Goal: Transaction & Acquisition: Purchase product/service

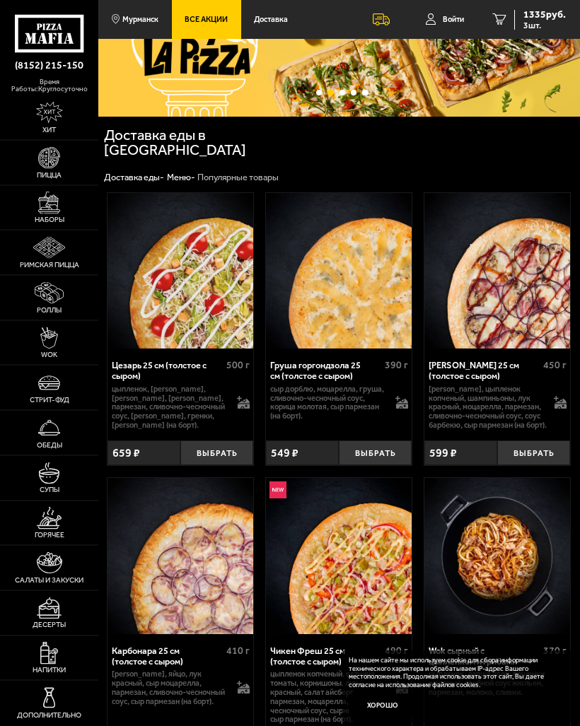
scroll to position [59, 0]
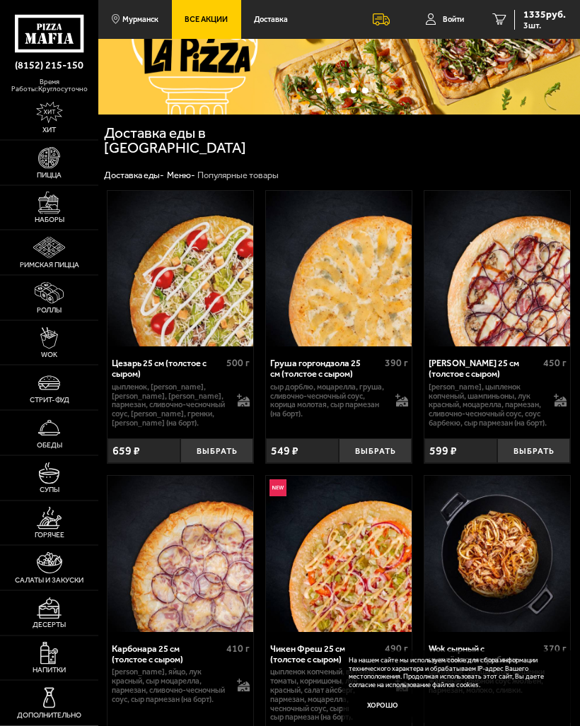
click at [234, 445] on button "Выбрать" at bounding box center [216, 451] width 73 height 25
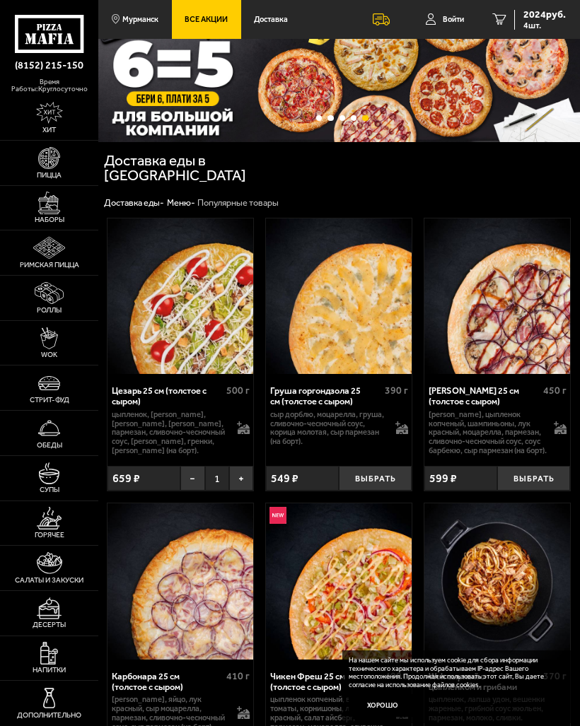
scroll to position [0, 0]
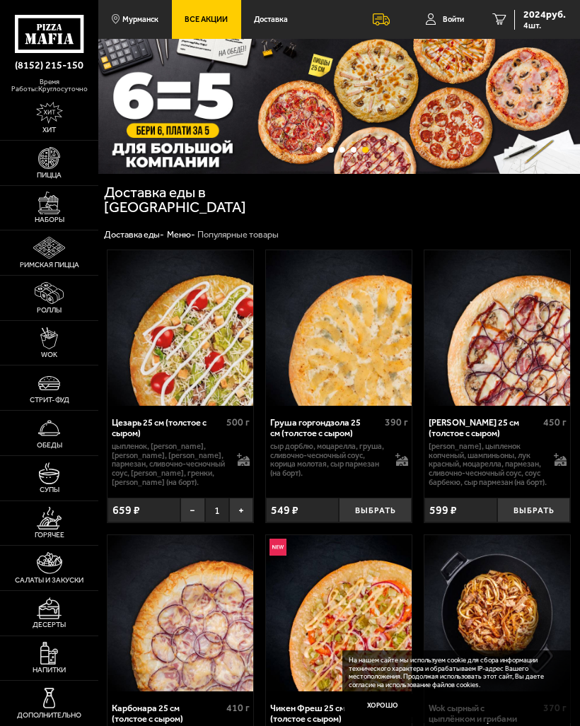
click at [58, 33] on icon at bounding box center [49, 34] width 69 height 38
click at [56, 40] on icon at bounding box center [49, 34] width 69 height 38
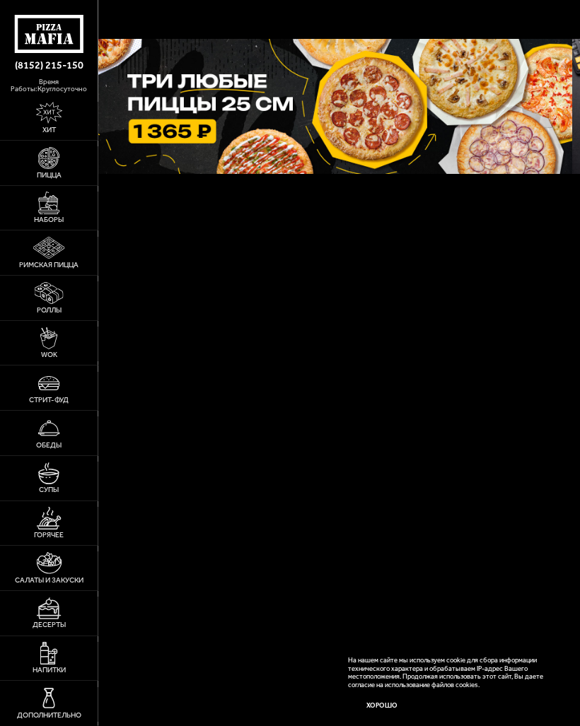
scroll to position [0, 1934]
click at [455, 106] on img at bounding box center [330, 106] width 481 height 135
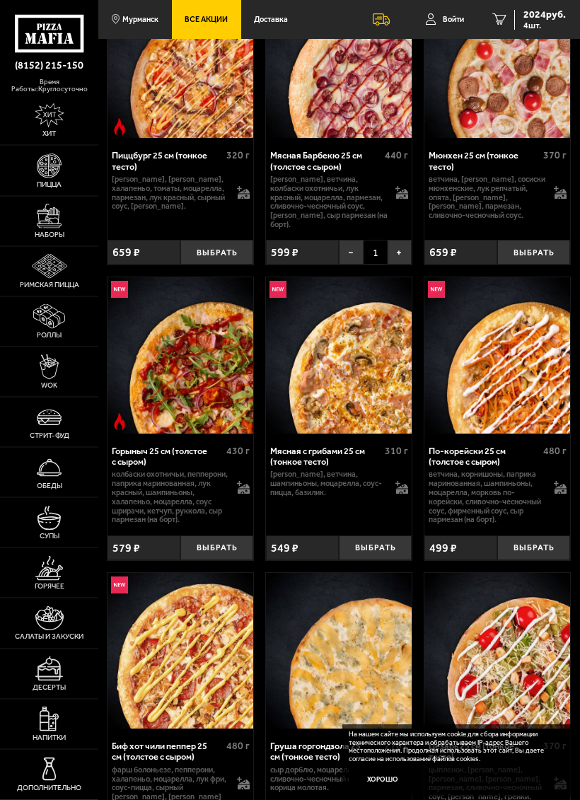
scroll to position [5637, 0]
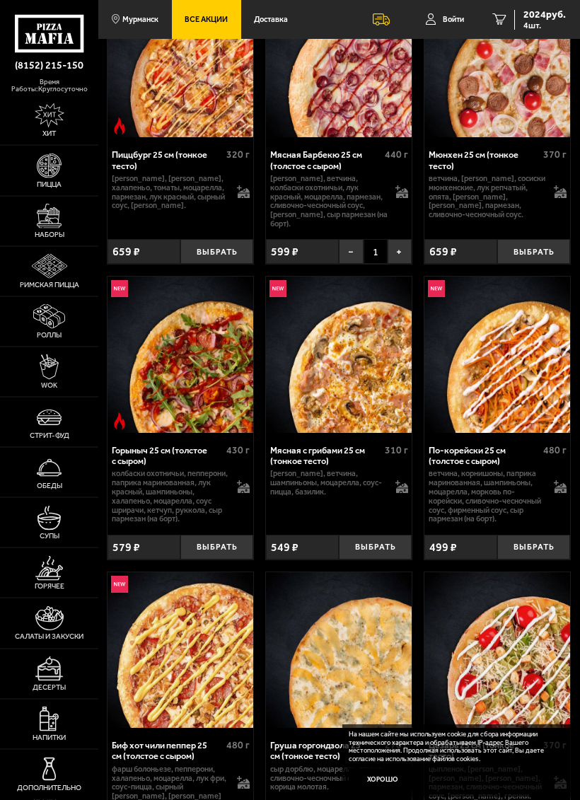
click at [223, 552] on button "Выбрать" at bounding box center [216, 547] width 73 height 25
click at [537, 551] on button "Выбрать" at bounding box center [533, 546] width 73 height 25
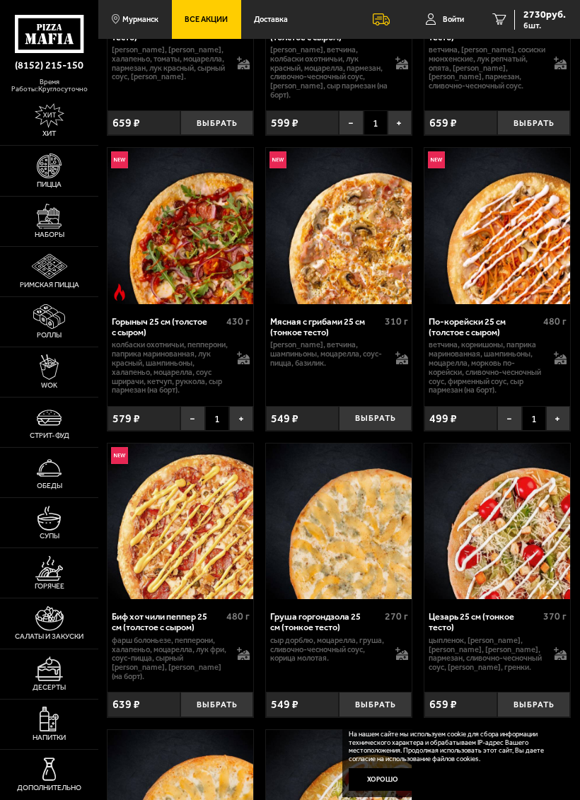
scroll to position [5770, 0]
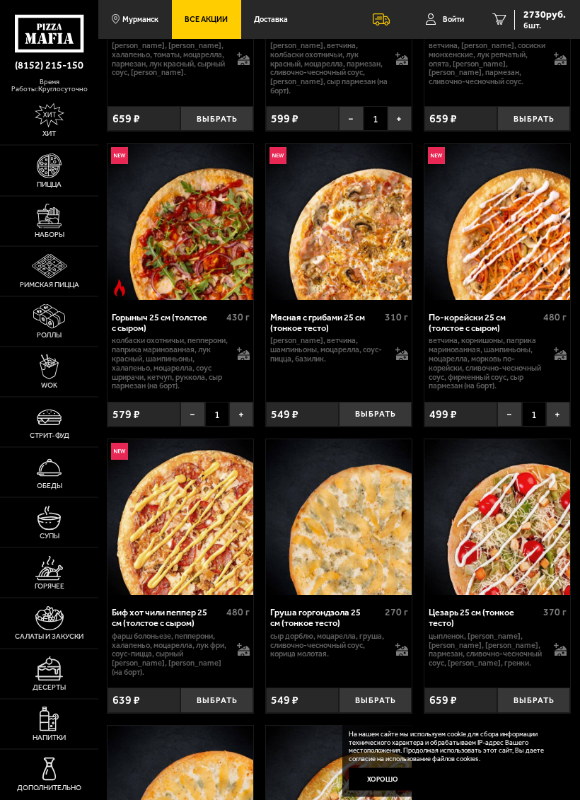
click at [223, 689] on button "Выбрать" at bounding box center [216, 700] width 73 height 25
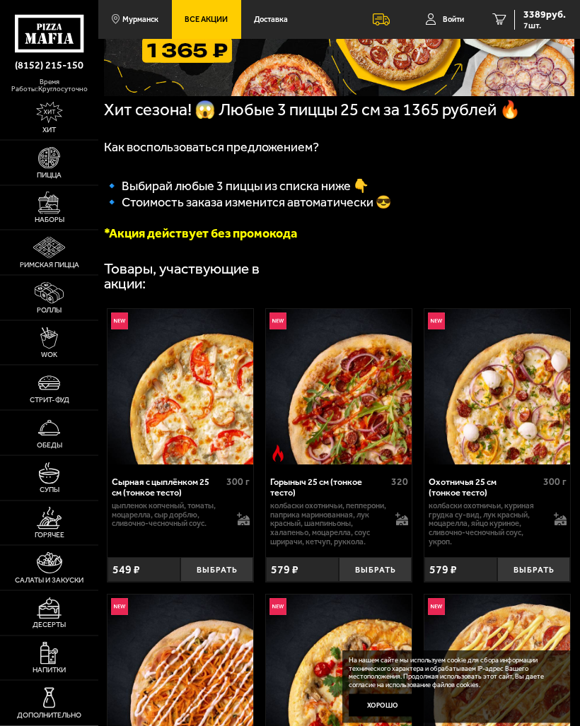
scroll to position [143, 0]
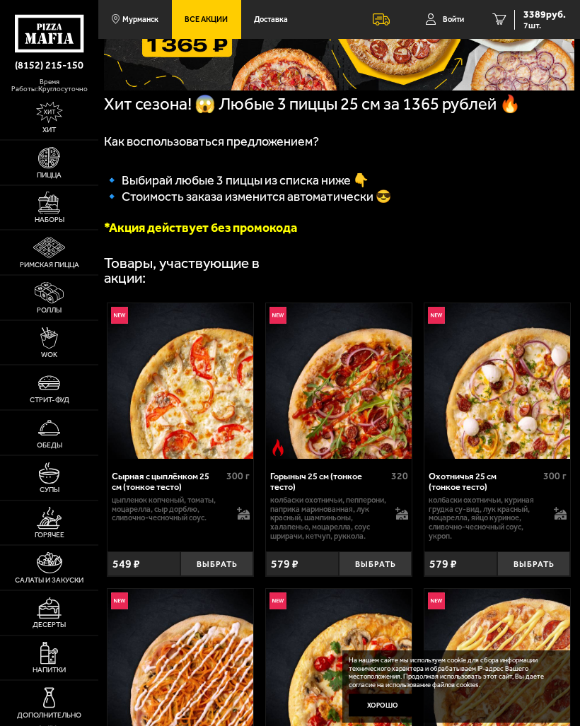
click at [220, 576] on button "Выбрать" at bounding box center [216, 564] width 73 height 25
click at [379, 568] on button "Выбрать" at bounding box center [375, 563] width 73 height 25
click at [537, 565] on button "Выбрать" at bounding box center [533, 563] width 73 height 25
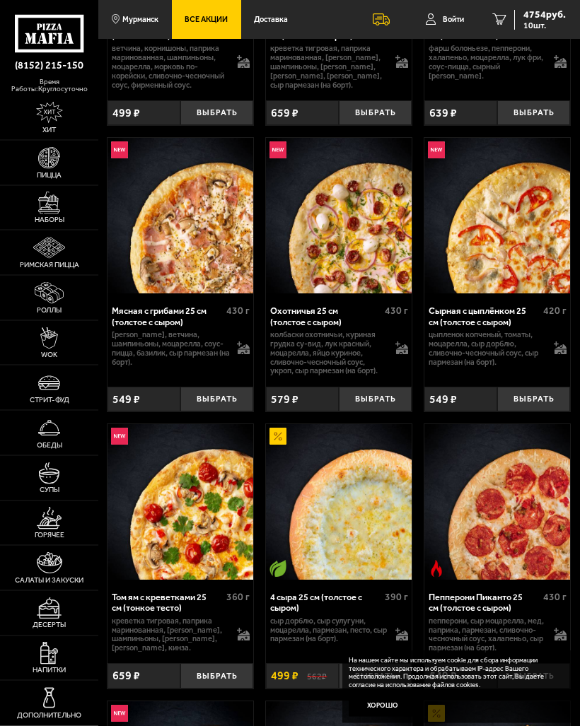
scroll to position [881, 0]
click at [542, 398] on button "Выбрать" at bounding box center [533, 399] width 73 height 25
click at [382, 399] on button "Выбрать" at bounding box center [375, 399] width 73 height 25
click at [221, 403] on button "Выбрать" at bounding box center [216, 399] width 73 height 25
click at [216, 675] on button "Выбрать" at bounding box center [216, 675] width 73 height 25
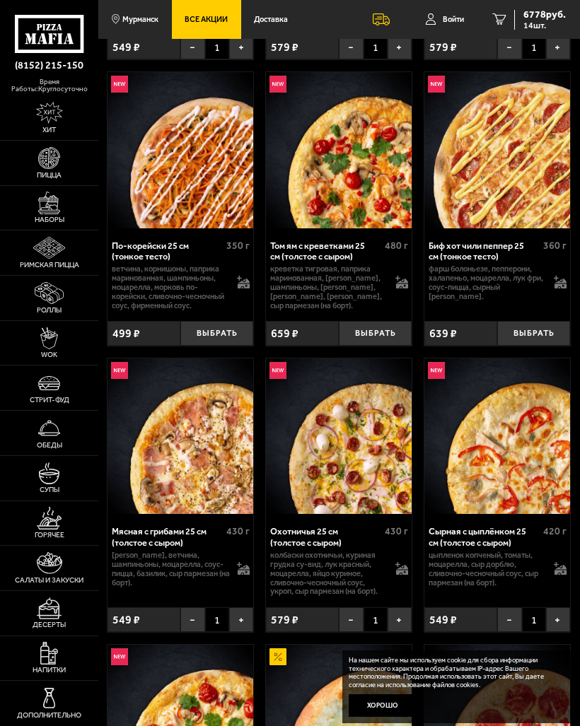
scroll to position [660, 0]
click at [545, 332] on button "Выбрать" at bounding box center [533, 334] width 73 height 25
click at [376, 335] on button "Выбрать" at bounding box center [375, 334] width 73 height 25
click at [223, 338] on button "Выбрать" at bounding box center [216, 333] width 73 height 25
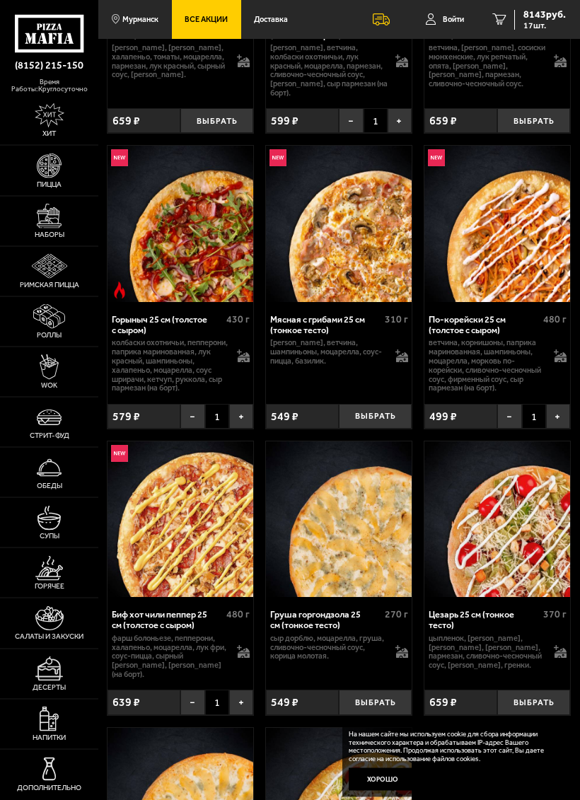
scroll to position [5769, 0]
click at [386, 419] on button "Выбрать" at bounding box center [375, 416] width 73 height 25
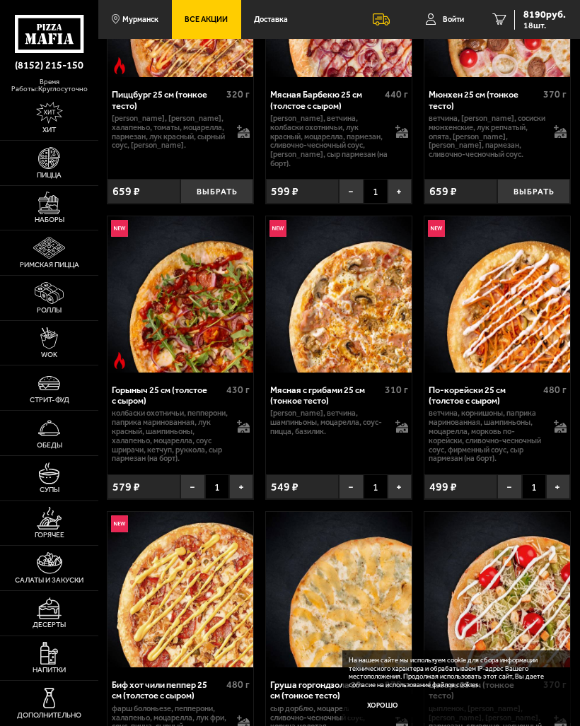
scroll to position [5695, 0]
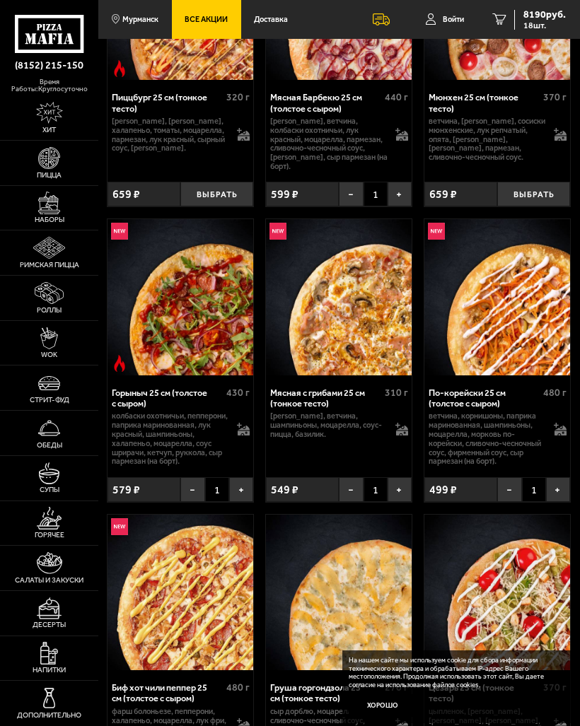
click at [540, 18] on span "8190 руб." at bounding box center [544, 15] width 42 height 10
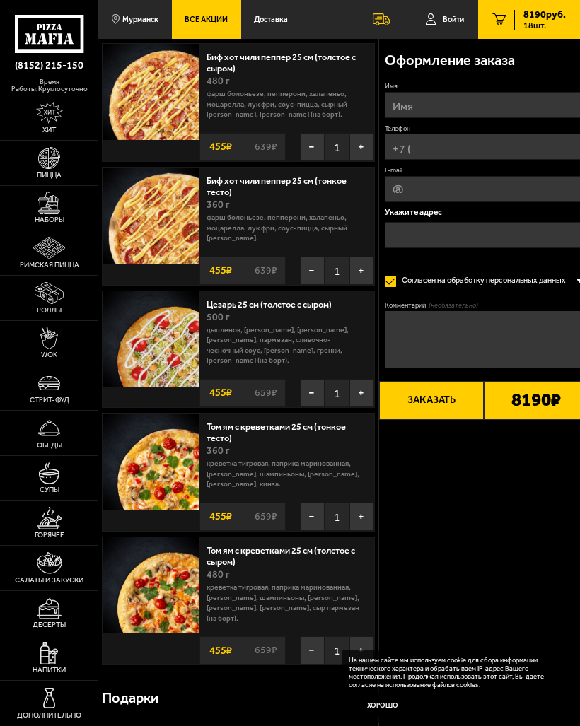
scroll to position [1632, 0]
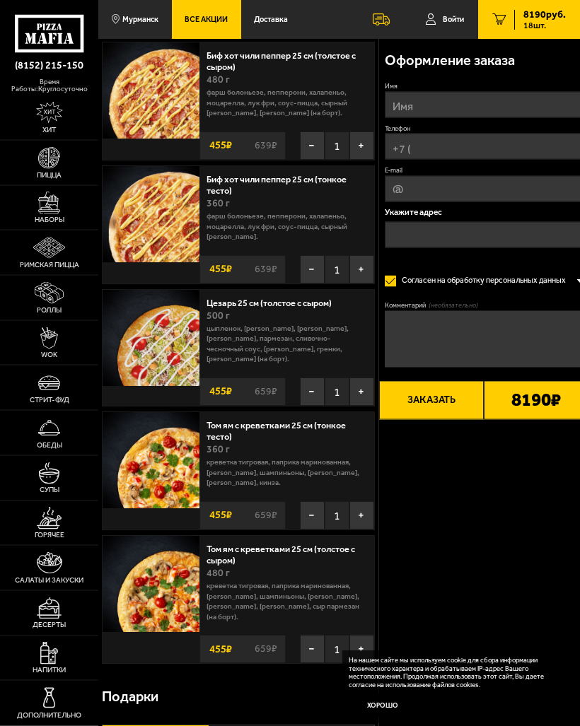
click at [315, 378] on button "−" at bounding box center [312, 392] width 25 height 28
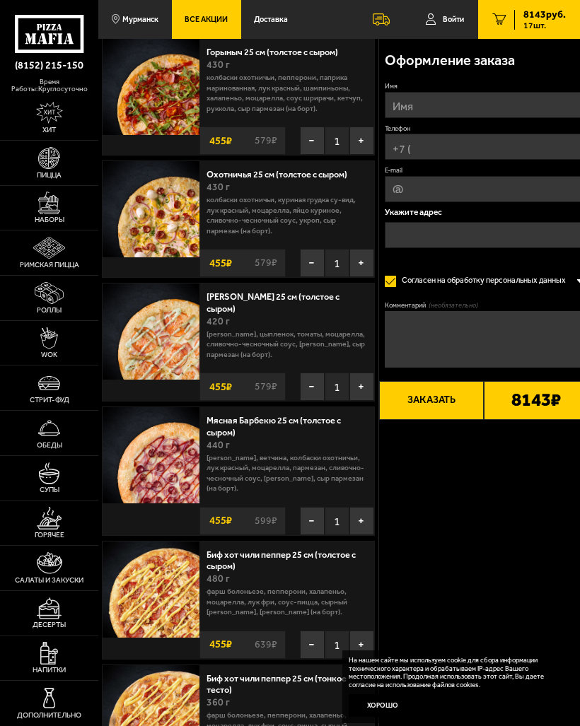
scroll to position [1118, 0]
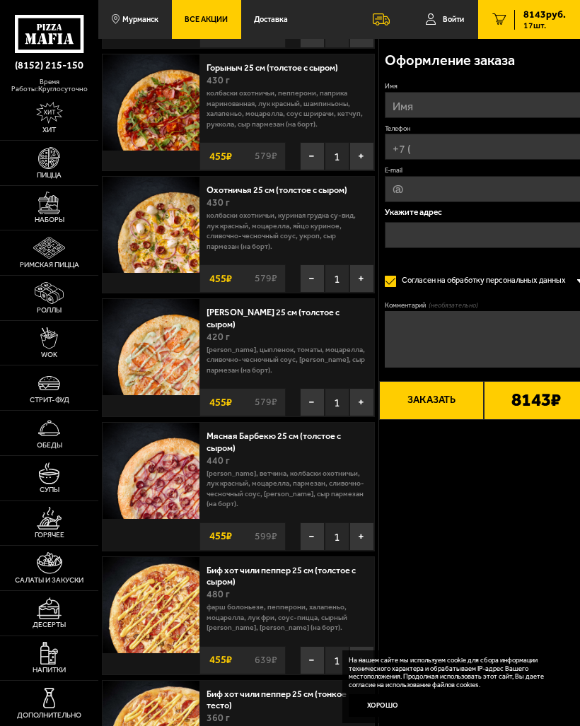
click at [310, 522] on button "−" at bounding box center [312, 536] width 25 height 28
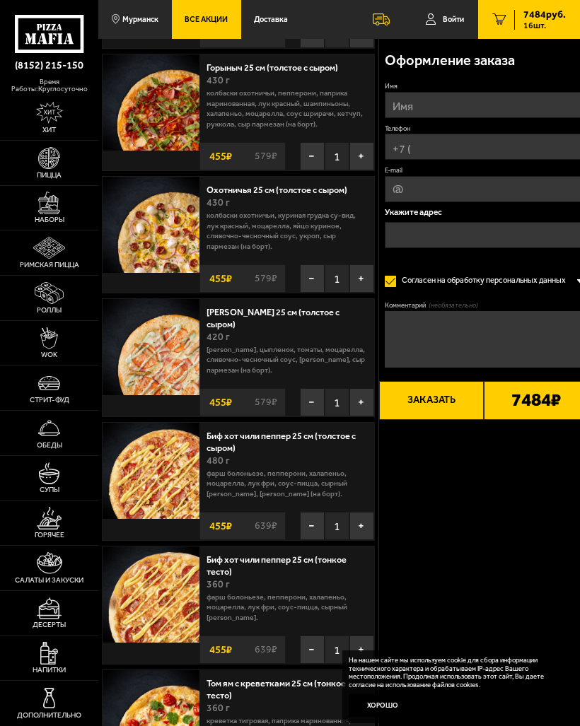
click at [310, 388] on button "−" at bounding box center [312, 402] width 25 height 28
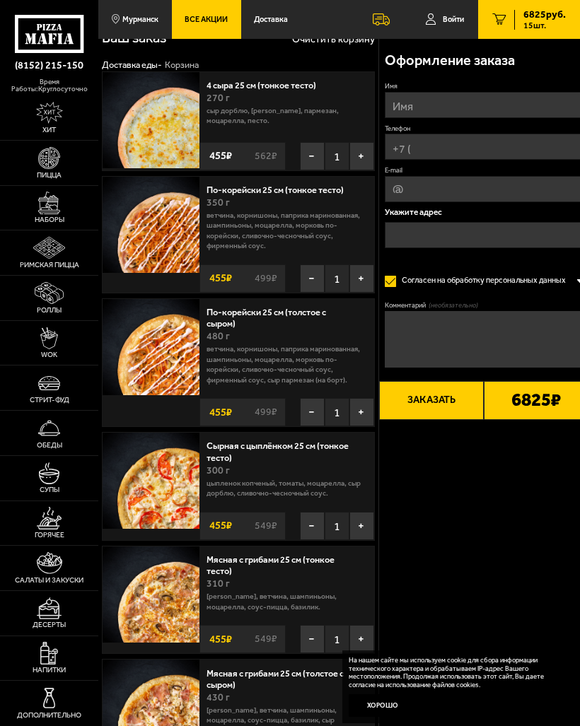
scroll to position [0, 0]
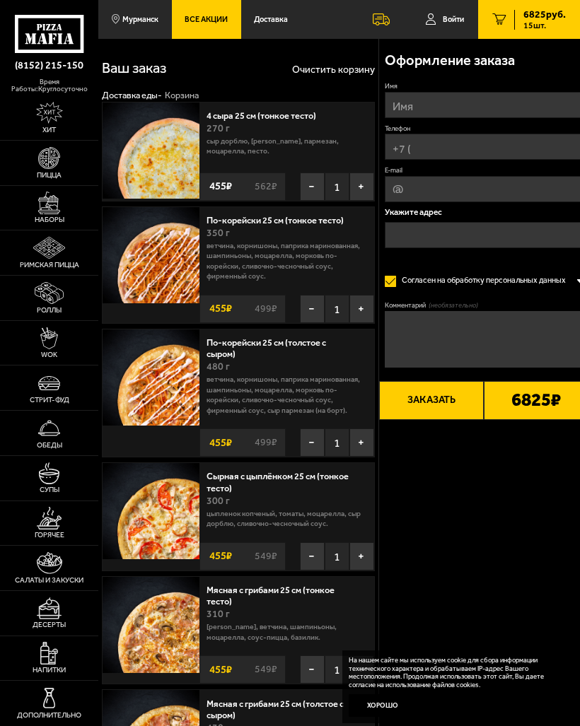
click at [314, 180] on button "−" at bounding box center [312, 186] width 25 height 28
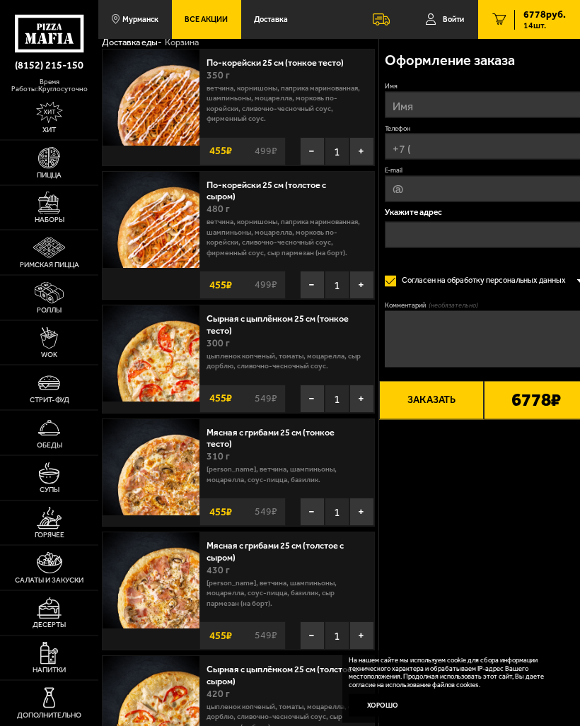
scroll to position [53, 0]
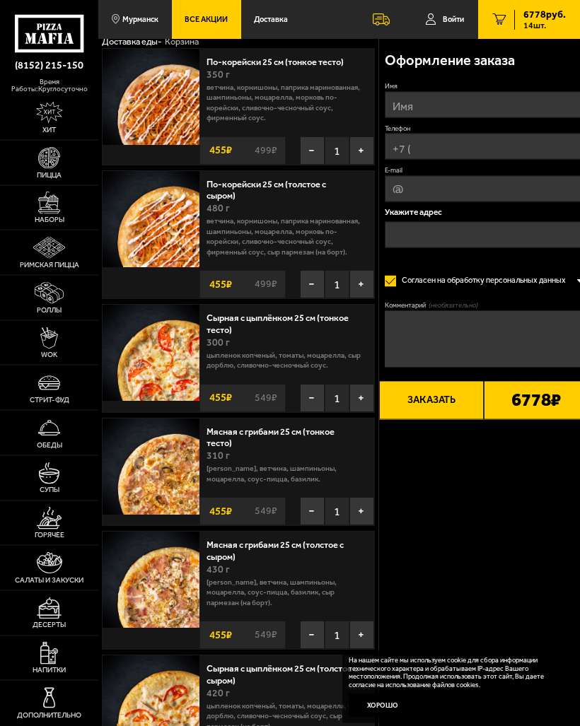
click at [315, 278] on button "−" at bounding box center [312, 285] width 25 height 28
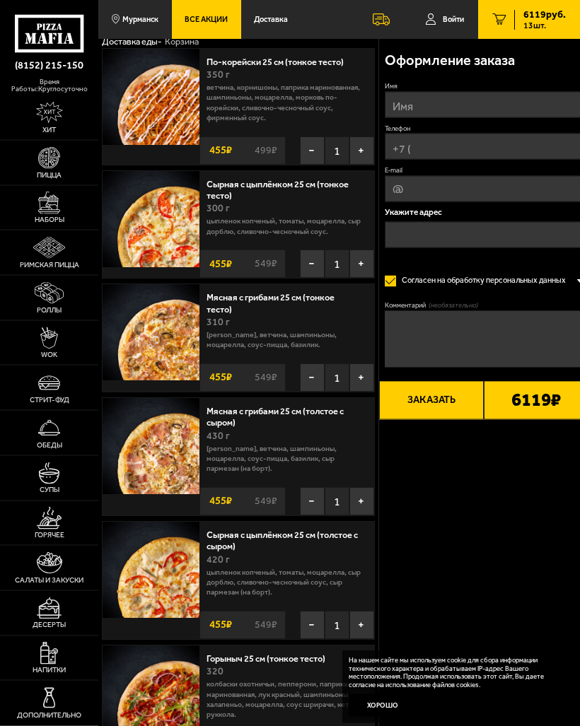
scroll to position [54, 0]
click at [311, 611] on button "−" at bounding box center [312, 625] width 25 height 28
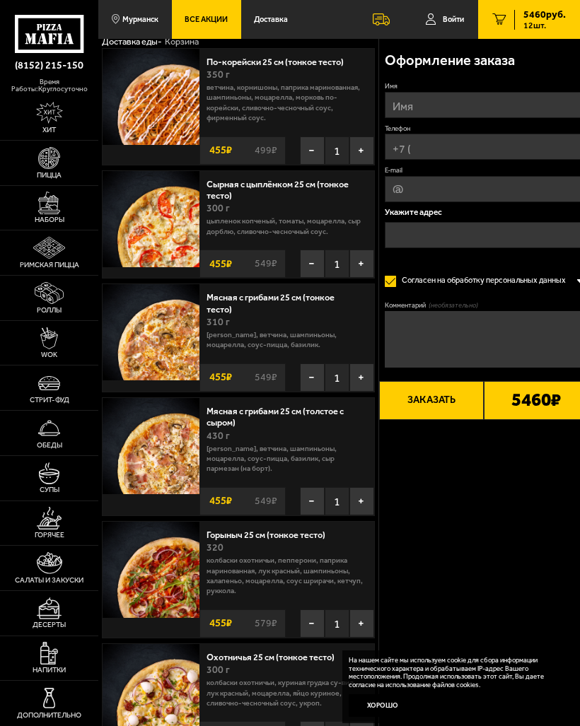
click at [313, 487] on button "−" at bounding box center [312, 501] width 25 height 28
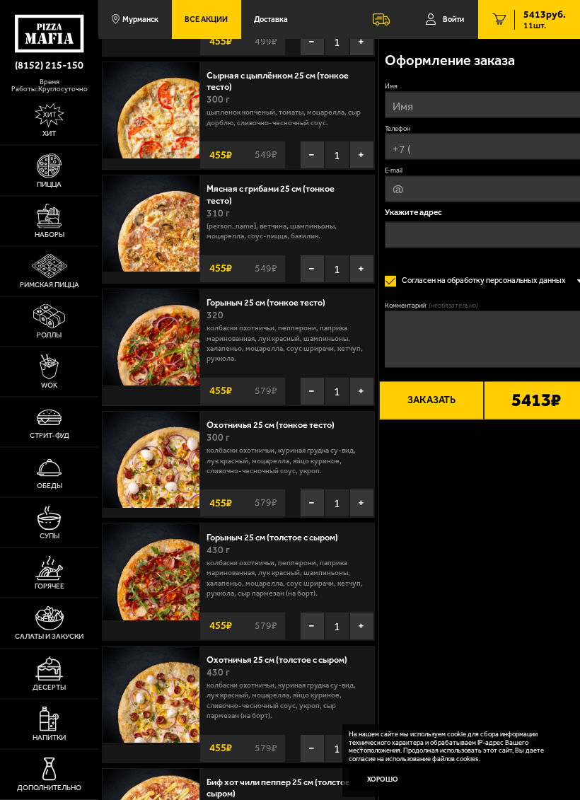
scroll to position [168, 0]
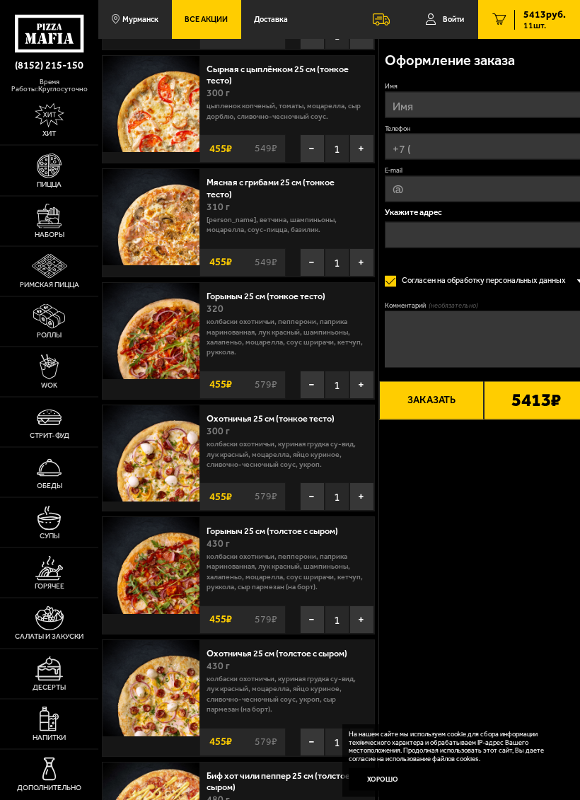
click at [317, 616] on button "−" at bounding box center [312, 620] width 25 height 28
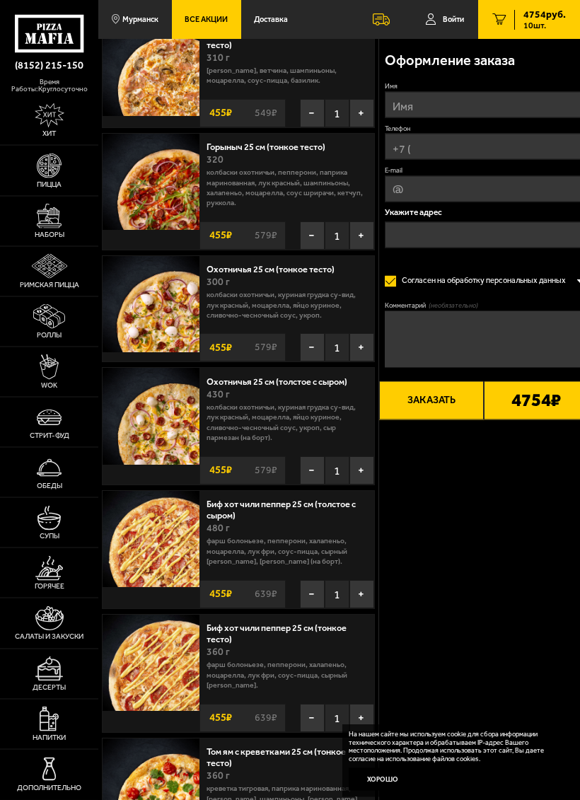
scroll to position [318, 0]
click at [317, 471] on button "−" at bounding box center [312, 470] width 25 height 28
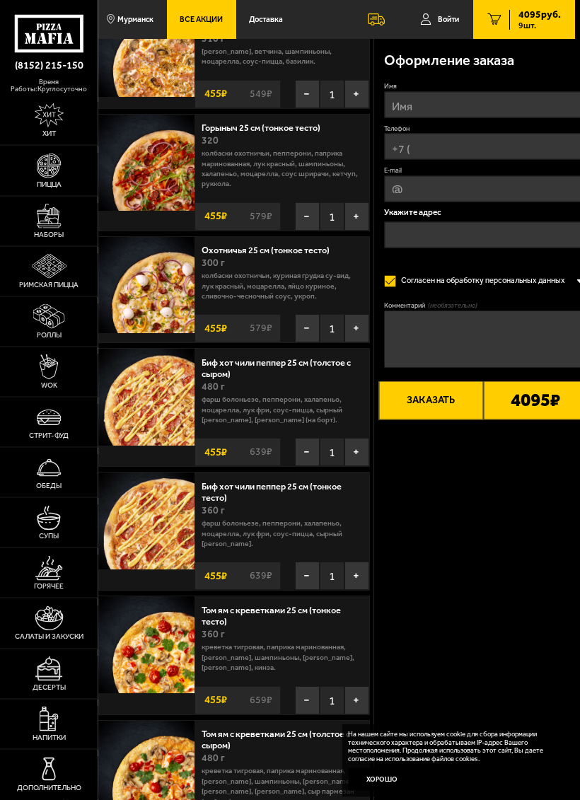
scroll to position [337, 4]
click at [311, 448] on button "−" at bounding box center [308, 452] width 25 height 28
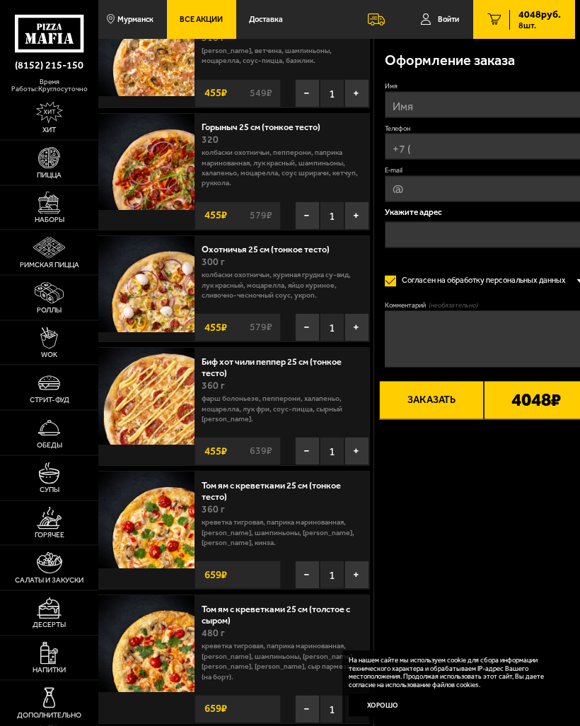
scroll to position [338, 5]
click at [303, 695] on button "−" at bounding box center [307, 709] width 25 height 28
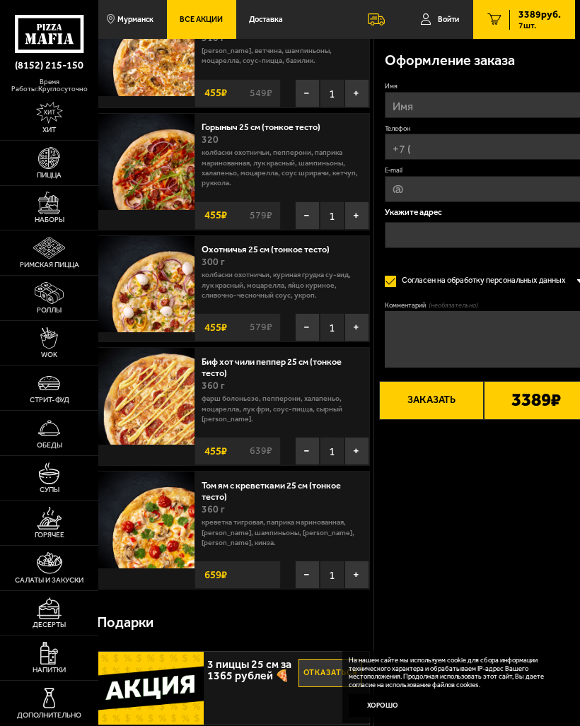
click at [312, 573] on button "−" at bounding box center [307, 575] width 25 height 28
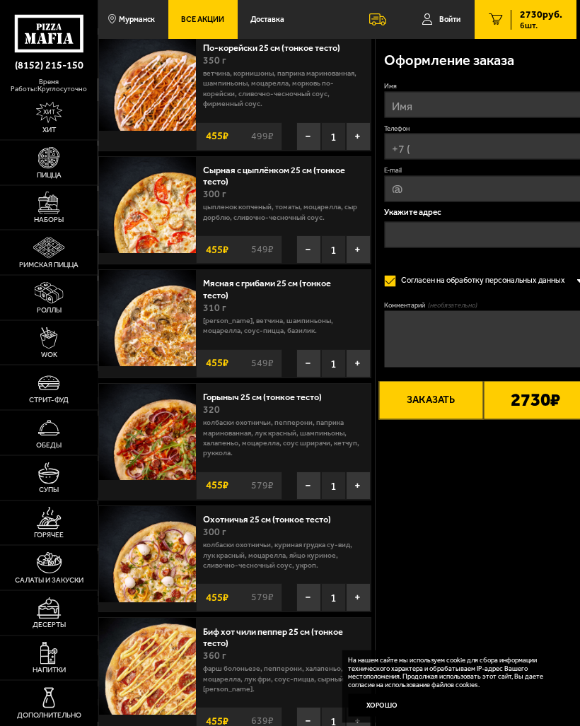
scroll to position [68, 4]
click at [310, 483] on button "−" at bounding box center [308, 486] width 25 height 28
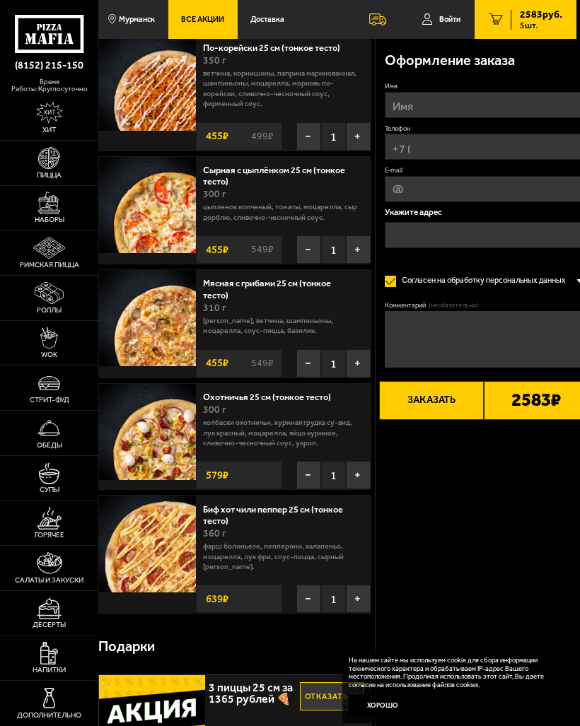
click at [309, 596] on button "−" at bounding box center [308, 599] width 25 height 28
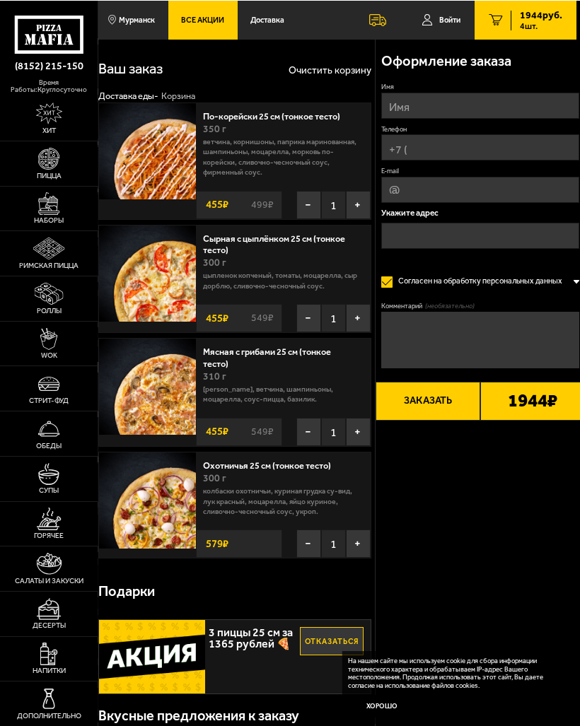
scroll to position [0, 4]
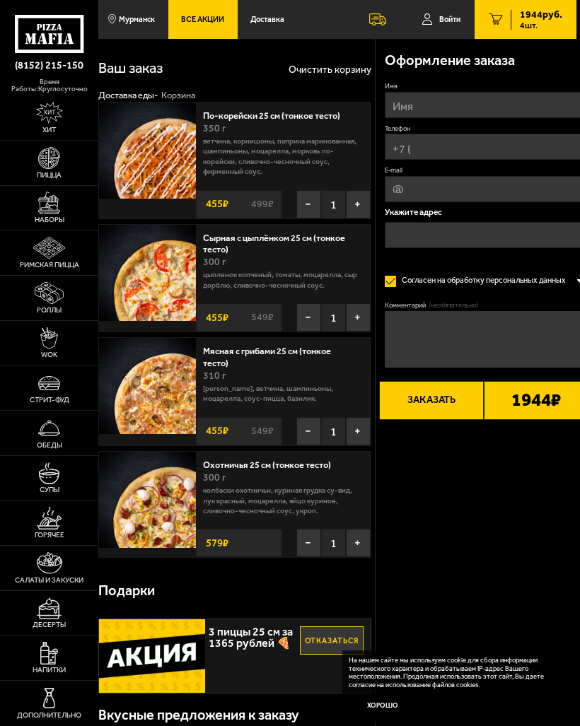
click at [308, 435] on button "−" at bounding box center [308, 431] width 25 height 28
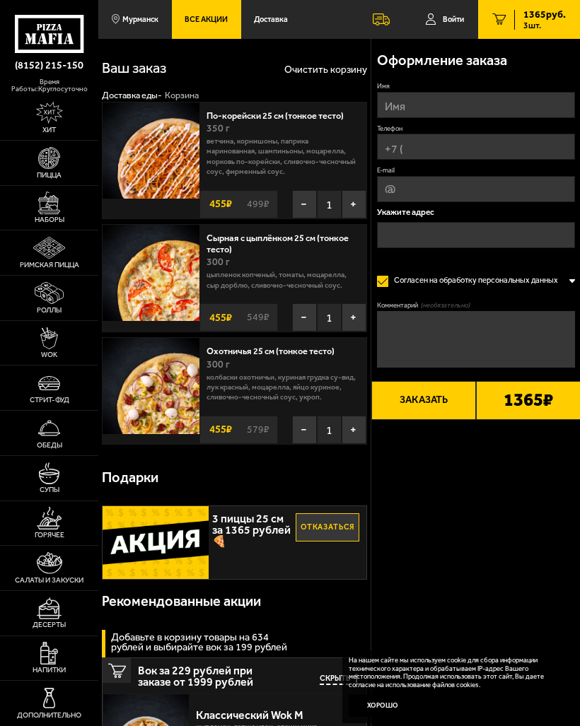
scroll to position [0, 0]
click at [521, 112] on input "Имя" at bounding box center [476, 105] width 198 height 26
click at [500, 158] on input "Телефон" at bounding box center [476, 147] width 198 height 26
click at [503, 107] on input "Инна" at bounding box center [476, 105] width 198 height 26
type input "И"
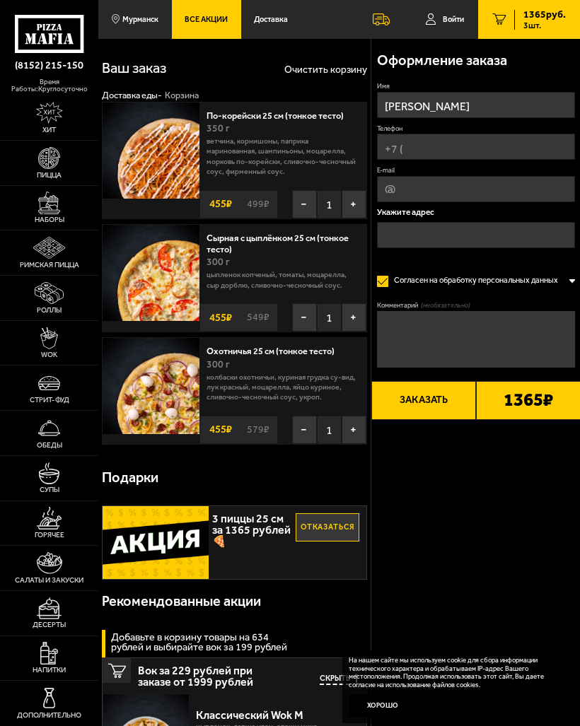
type input "Игорь"
click at [498, 153] on input "Телефон" at bounding box center [476, 147] width 198 height 26
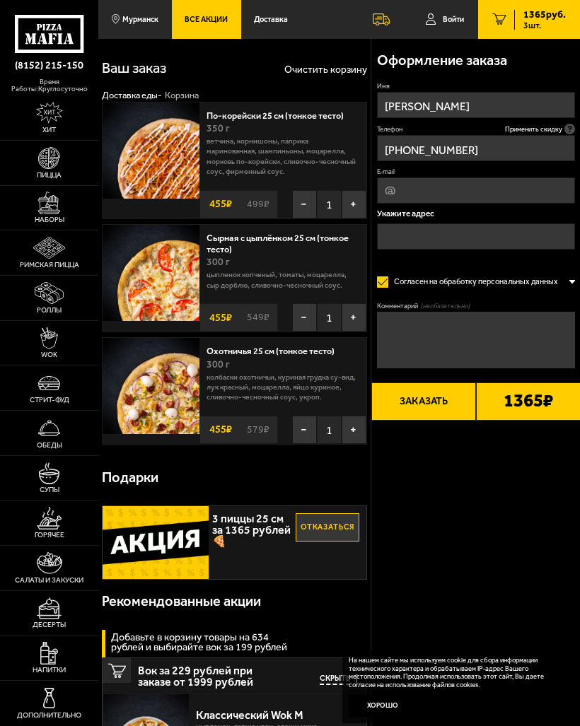
type input "+7 (921) 166-29-66"
click at [515, 246] on input "text" at bounding box center [476, 236] width 198 height 26
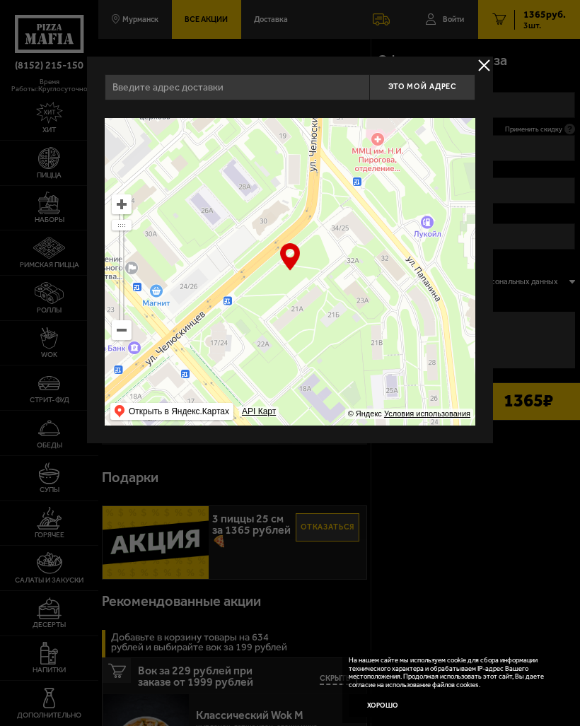
click at [323, 91] on input "text" at bounding box center [237, 87] width 264 height 26
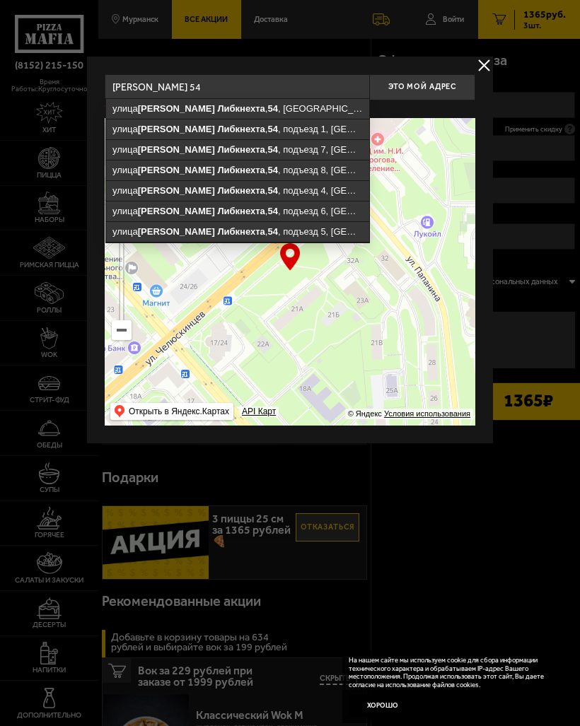
type input "Мурманск, улица Карла Либкнехта, 54, подъезд 4"
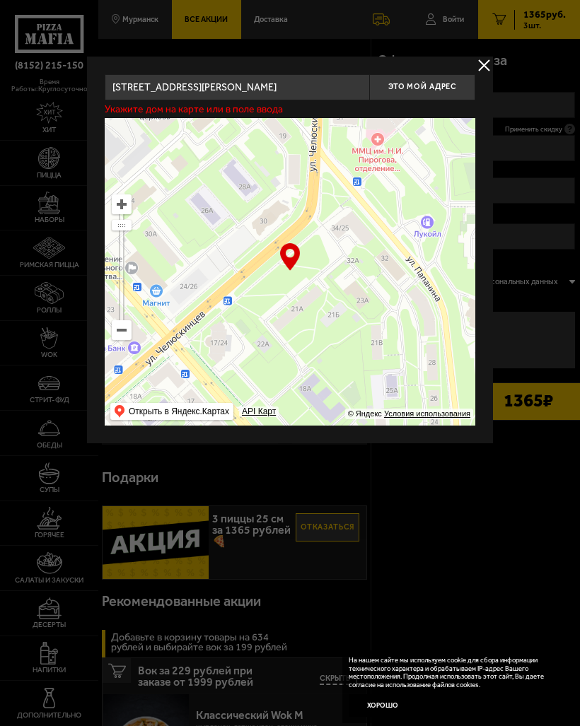
type input "[STREET_ADDRESS][PERSON_NAME]"
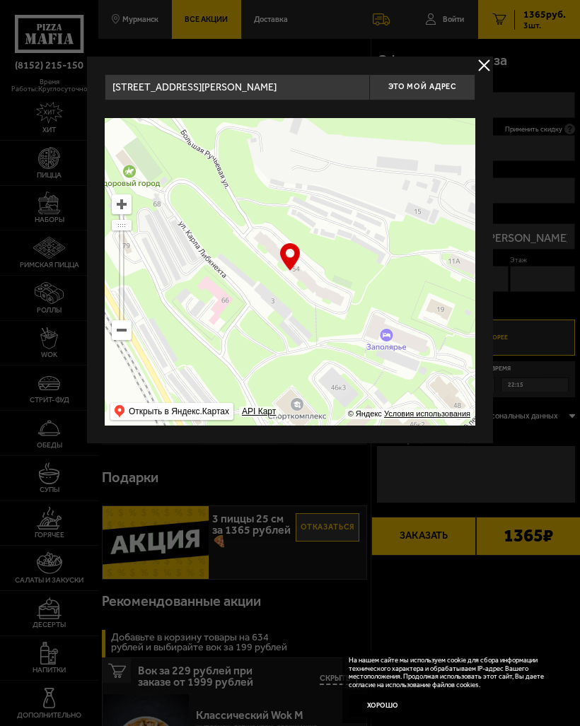
click at [435, 91] on span "Это мой адрес" at bounding box center [422, 86] width 68 height 9
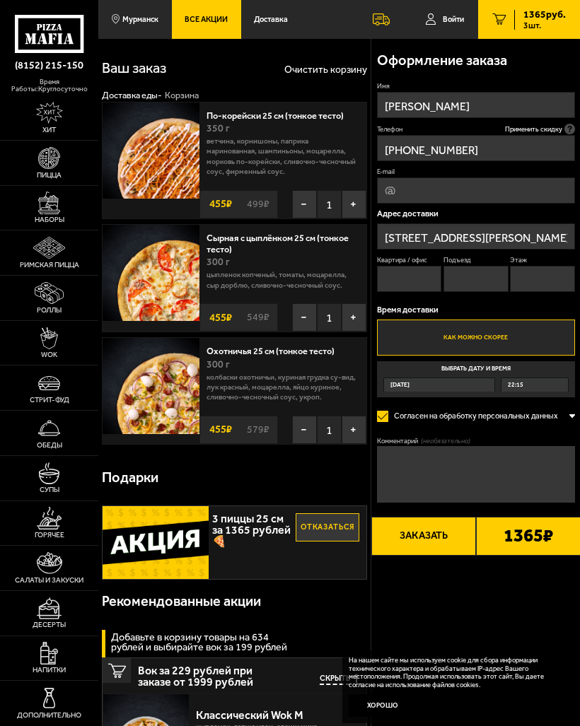
click at [424, 282] on input "Квартира / офис" at bounding box center [409, 279] width 65 height 26
type input "54"
click at [469, 279] on input "Подъезд" at bounding box center [475, 279] width 65 height 26
type input "4"
click at [531, 280] on input "Этаж" at bounding box center [542, 279] width 65 height 26
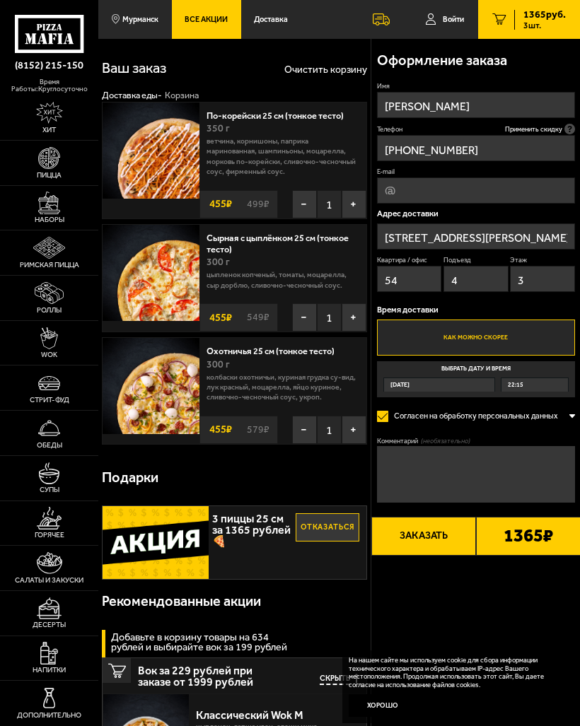
type input "3"
click at [413, 539] on button "Заказать" at bounding box center [423, 536] width 105 height 38
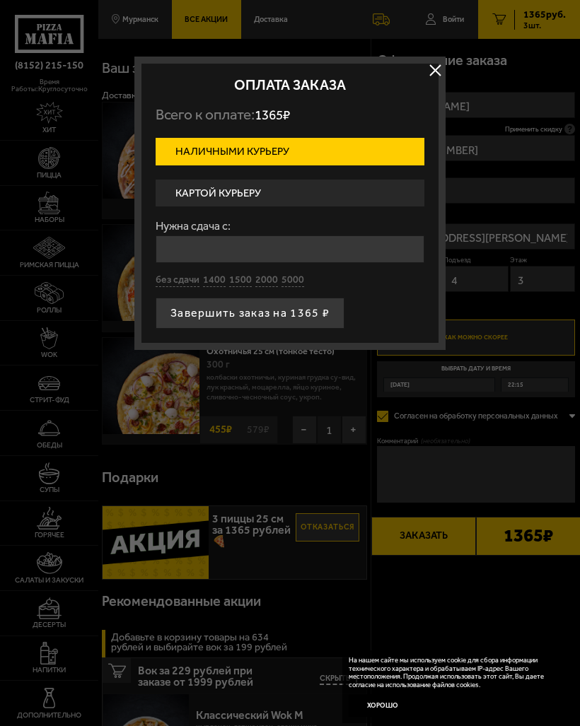
click at [258, 192] on label "Картой курьеру" at bounding box center [290, 194] width 269 height 28
click at [0, 0] on input "Картой курьеру" at bounding box center [0, 0] width 0 height 0
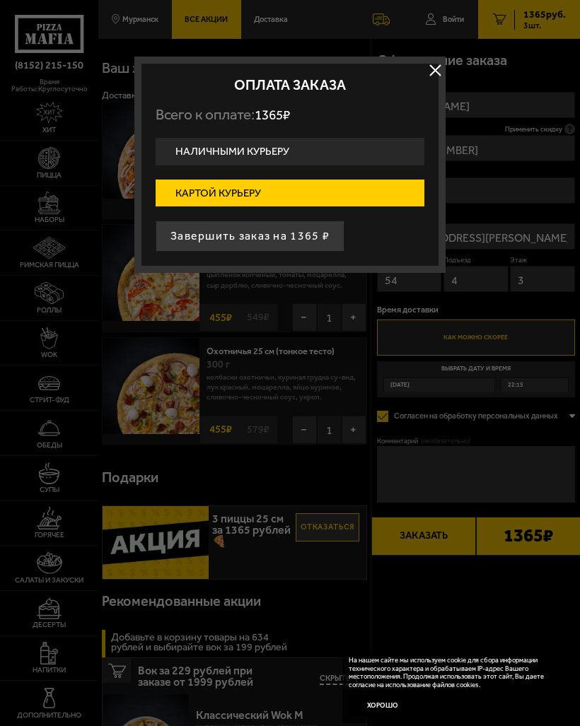
click at [198, 234] on button "Завершить заказ на 1365 ₽" at bounding box center [250, 236] width 189 height 31
